Goal: Task Accomplishment & Management: Manage account settings

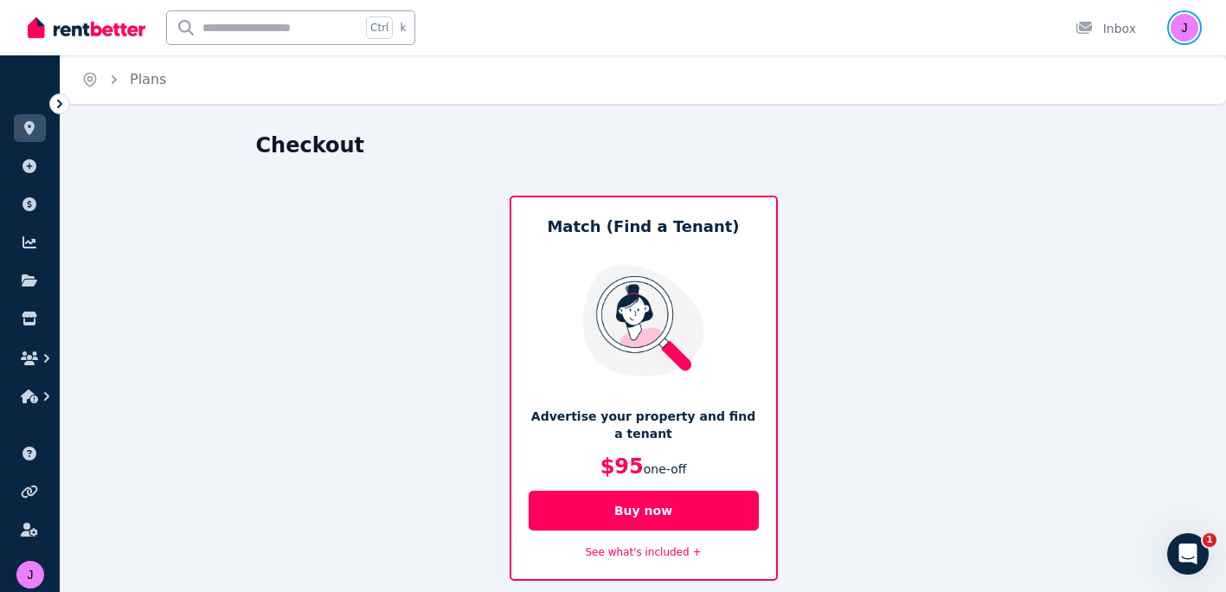
click at [869, 30] on img "button" at bounding box center [1184, 28] width 28 height 28
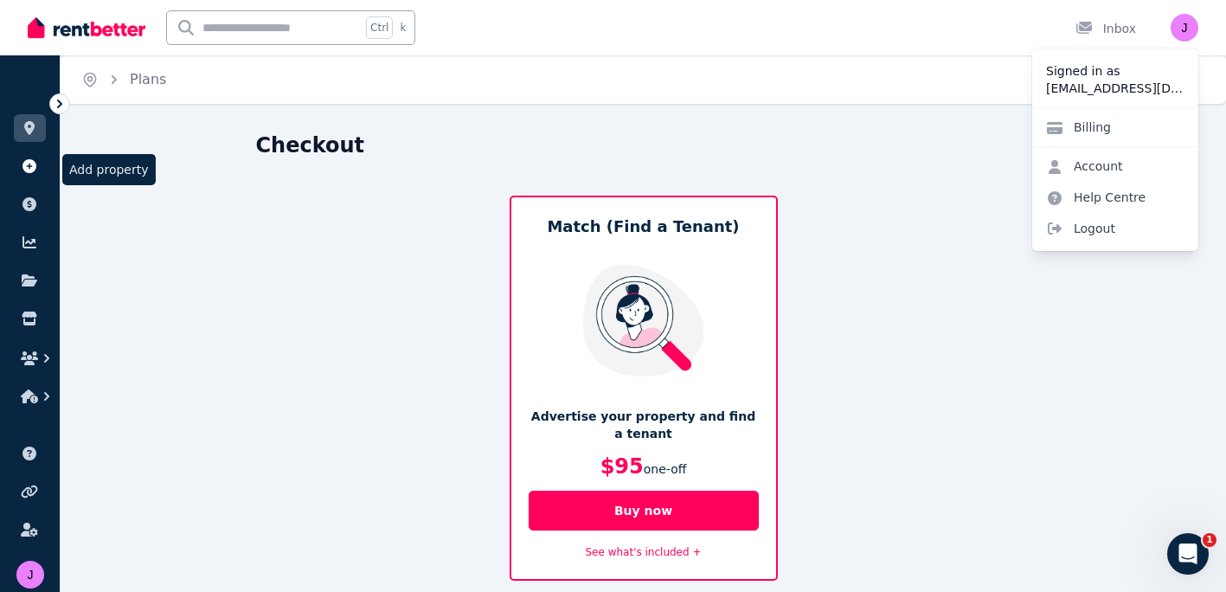
click at [37, 170] on icon at bounding box center [29, 166] width 17 height 14
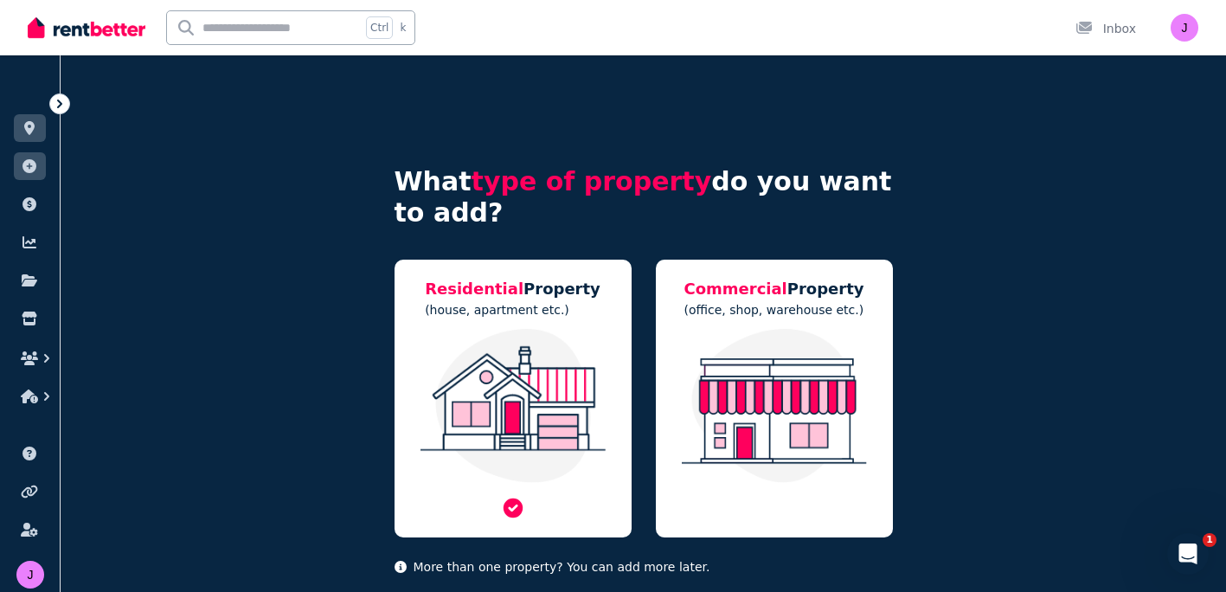
click at [540, 369] on img at bounding box center [513, 406] width 202 height 154
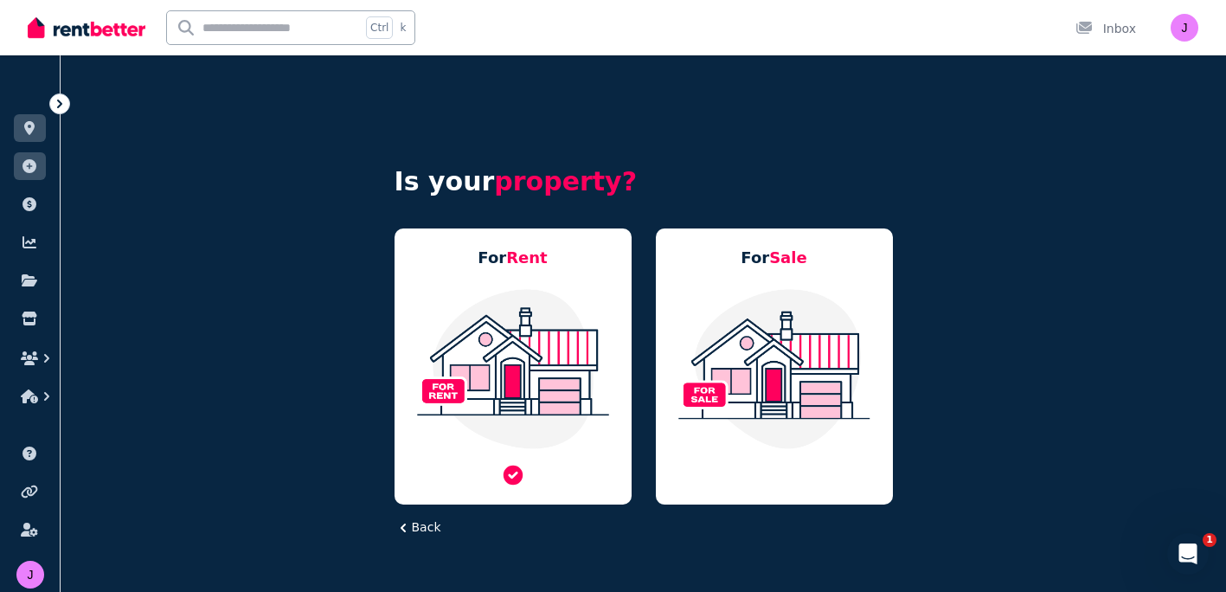
click at [567, 382] on img at bounding box center [513, 368] width 202 height 163
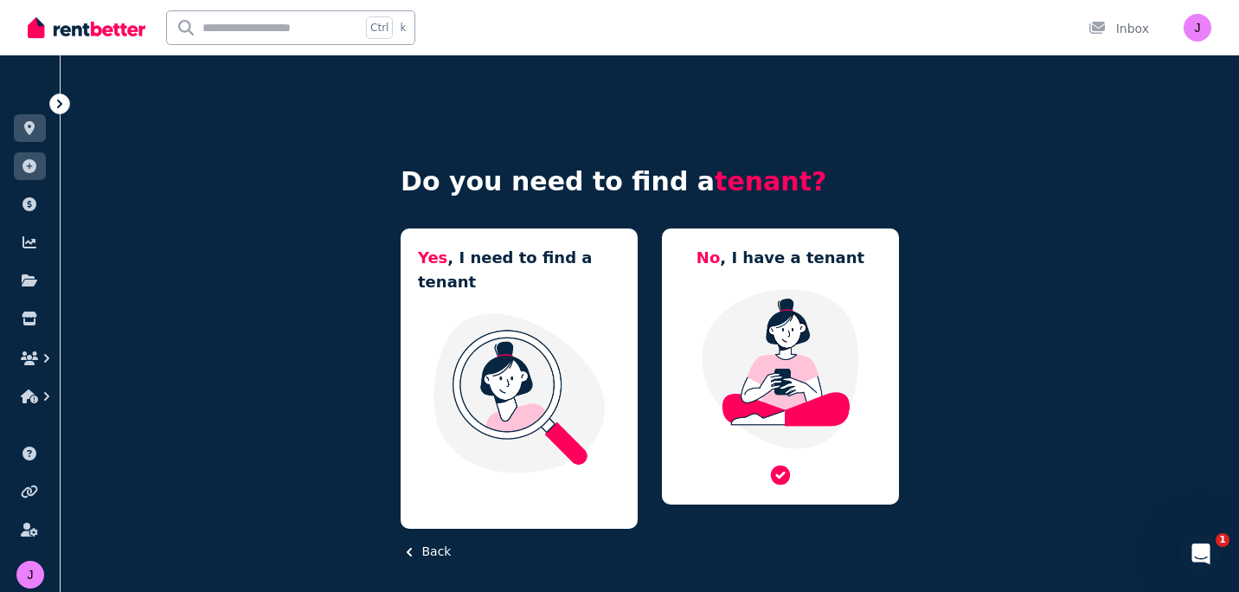
click at [731, 349] on img at bounding box center [780, 368] width 202 height 163
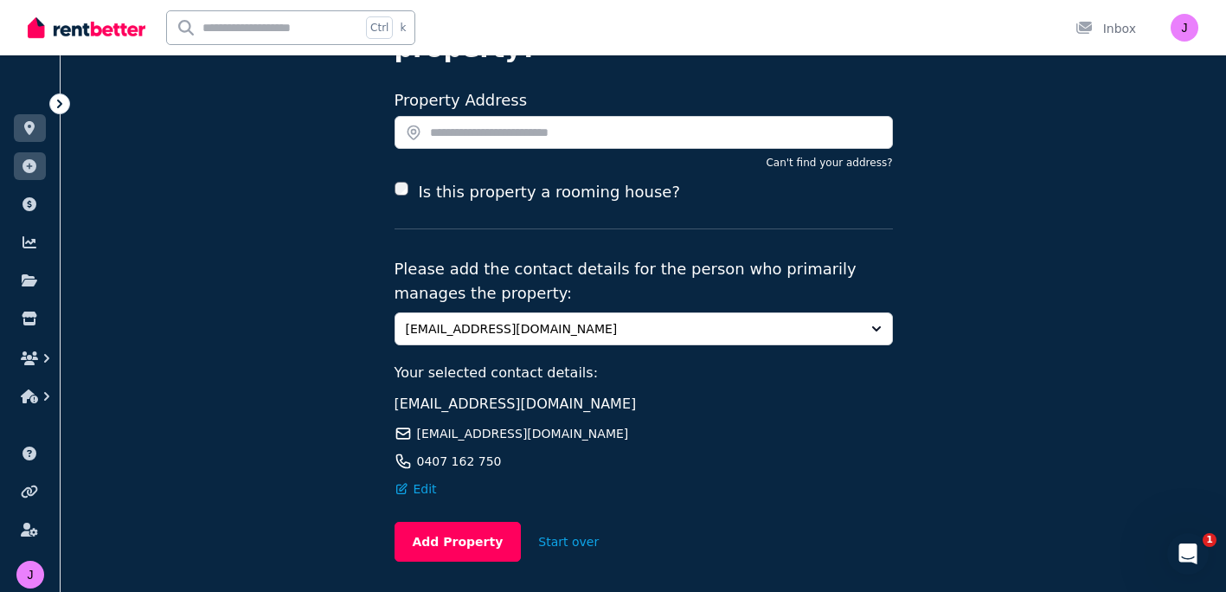
scroll to position [200, 0]
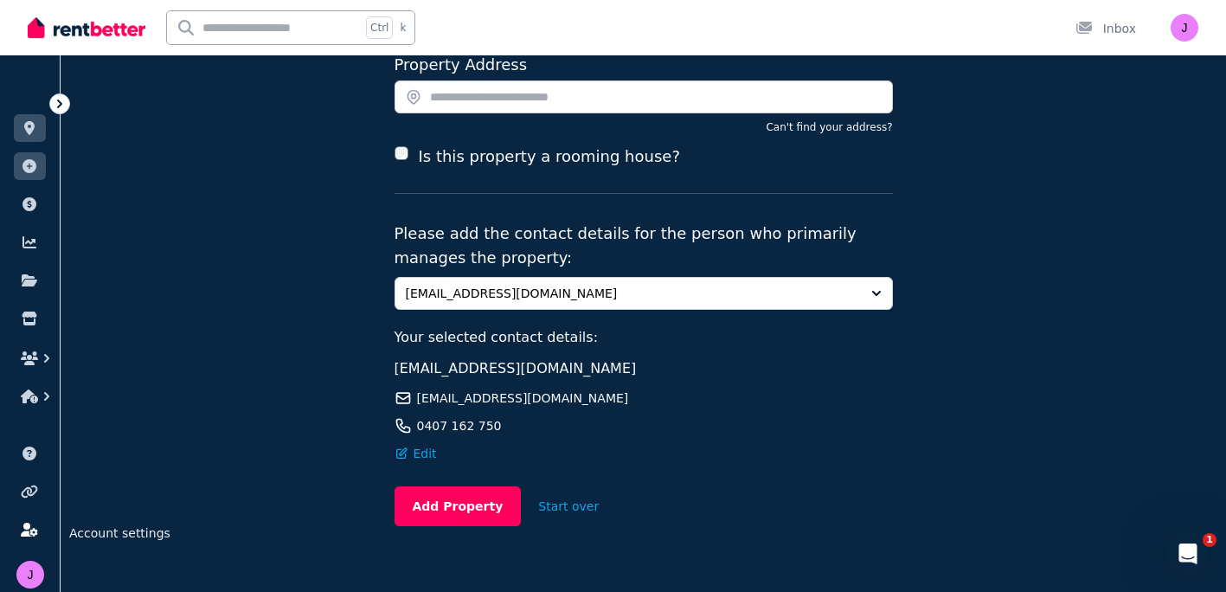
click at [39, 535] on link at bounding box center [30, 530] width 32 height 28
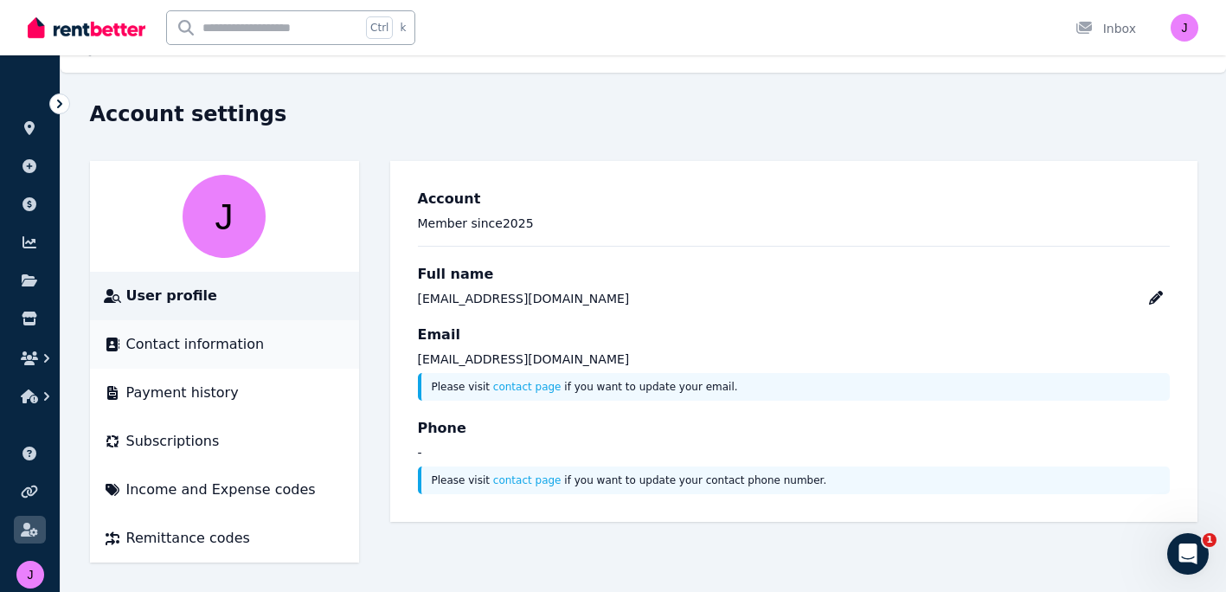
scroll to position [33, 0]
